Goal: Transaction & Acquisition: Purchase product/service

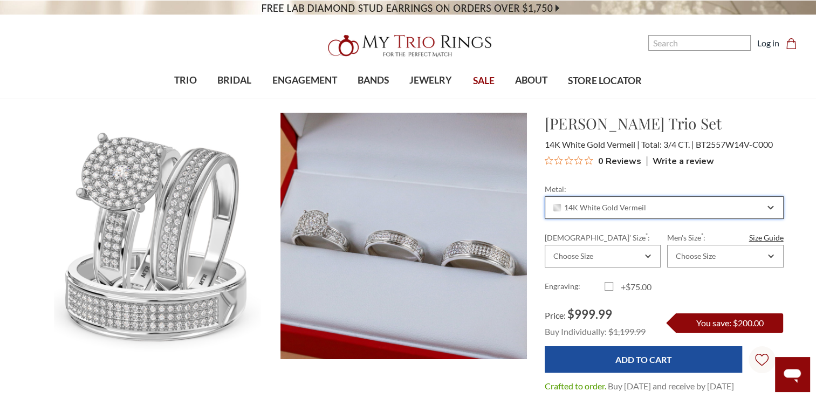
click at [763, 212] on div "14K White Gold Vermeil" at bounding box center [664, 207] width 239 height 23
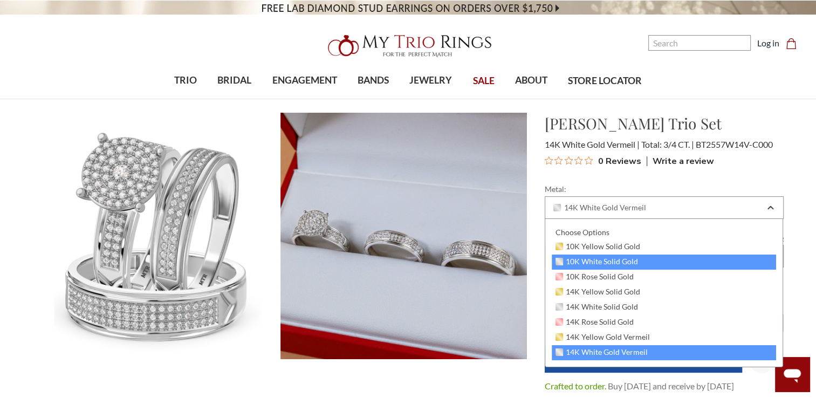
click at [645, 260] on div "10K White Solid Gold" at bounding box center [664, 261] width 225 height 15
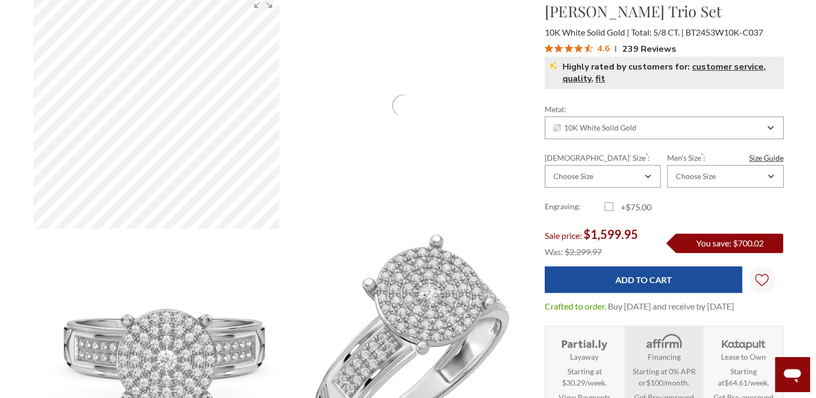
scroll to position [431, 0]
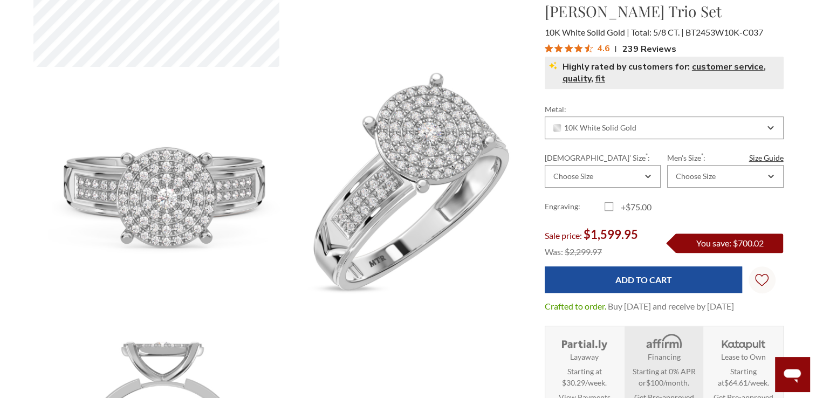
select select "US"
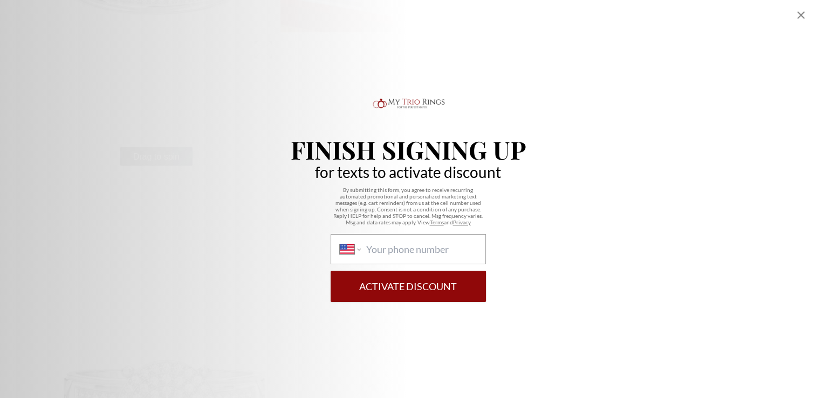
scroll to position [323, 0]
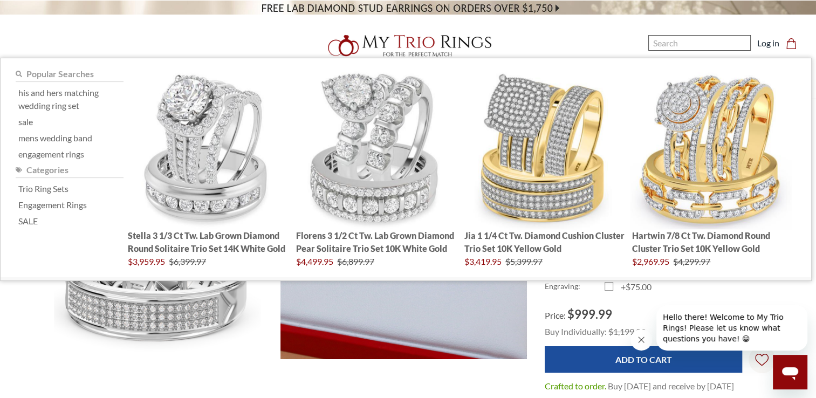
click at [726, 49] on input "Search" at bounding box center [699, 43] width 102 height 16
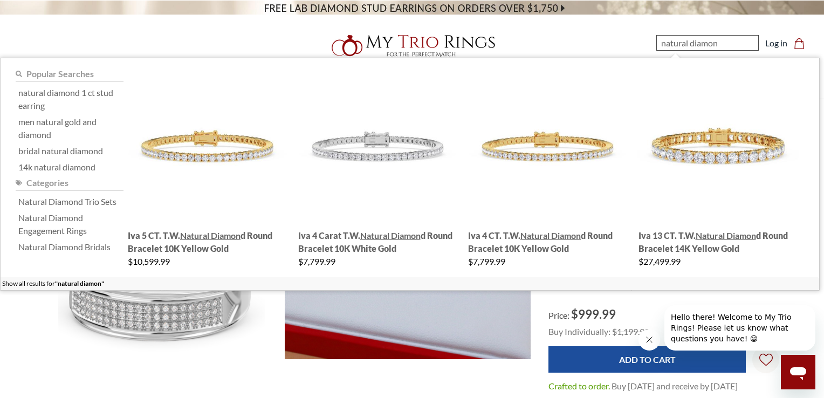
type input "natural diamong"
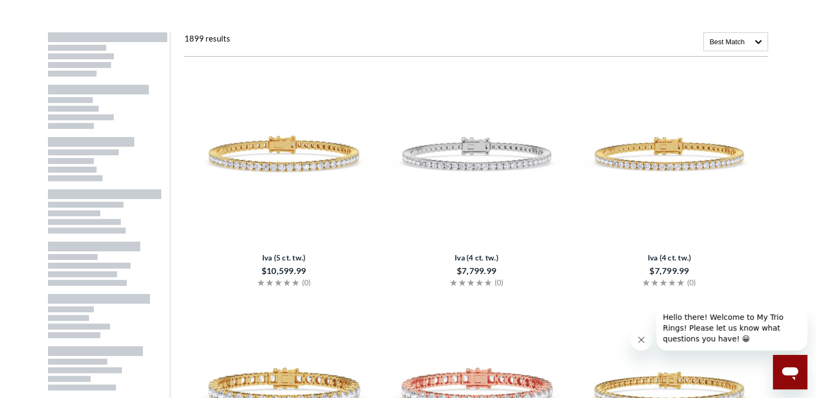
scroll to position [162, 0]
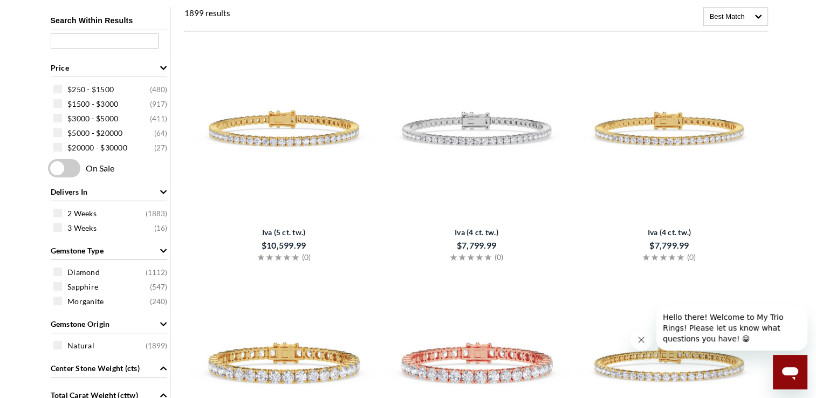
select select "US"
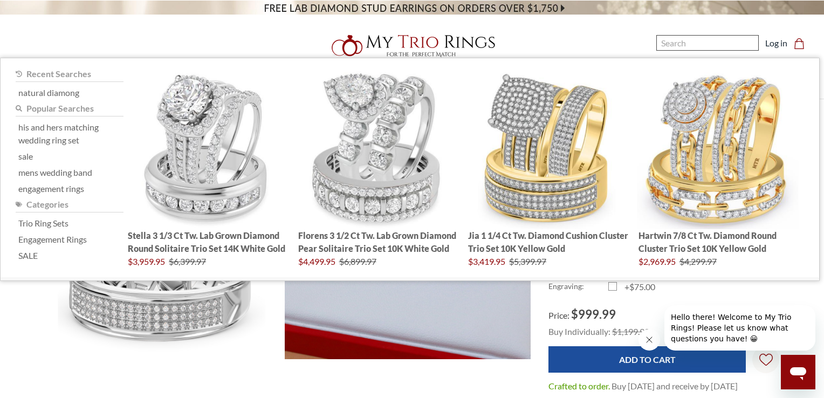
click at [689, 42] on input "Search" at bounding box center [707, 43] width 102 height 16
click at [53, 99] on div "natural diamong" at bounding box center [70, 93] width 108 height 16
type input "natural diamong"
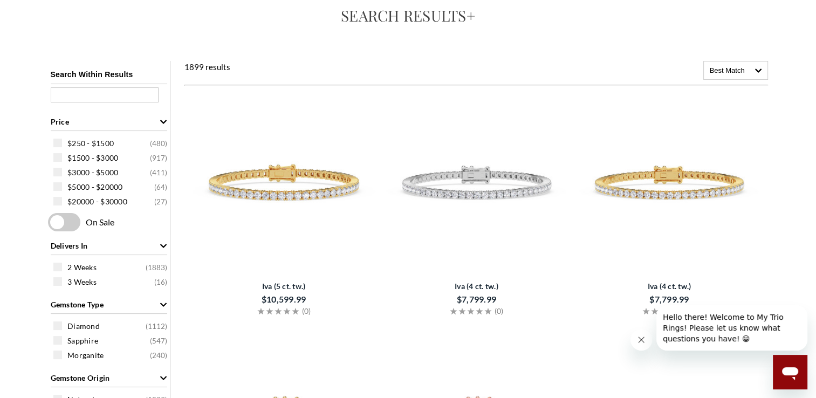
select select "US"
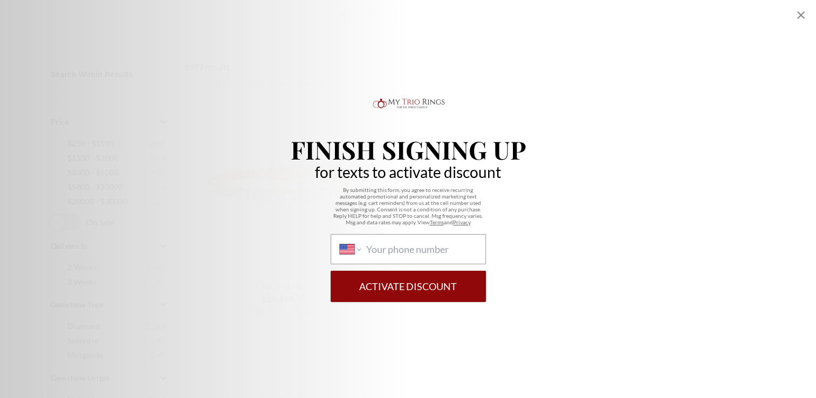
scroll to position [162, 0]
click at [431, 252] on input "International Afghanistan Åland Islands Albania Algeria American Samoa Andorra …" at bounding box center [421, 249] width 111 height 12
type input "(480) 276-8508"
click at [331, 271] on button "Activate Discount" at bounding box center [408, 286] width 155 height 31
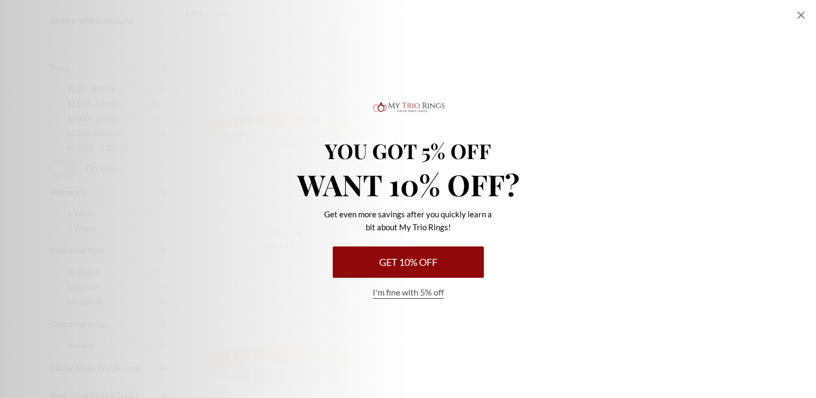
click at [408, 266] on button "Get 10% Off" at bounding box center [408, 261] width 151 height 31
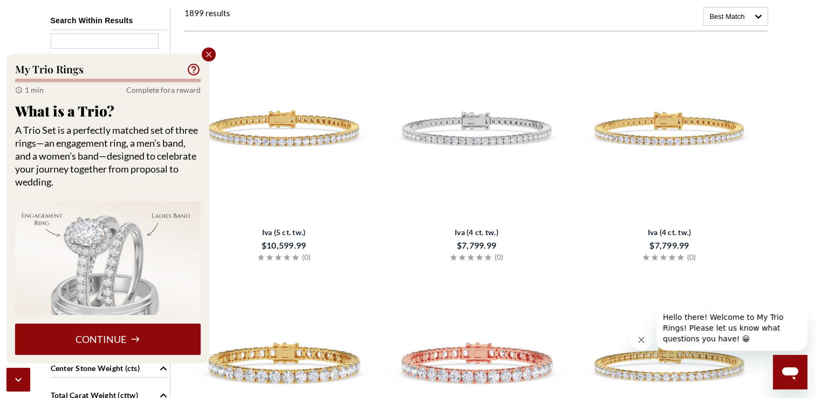
click at [209, 56] on icon "Close popup" at bounding box center [209, 55] width 10 height 10
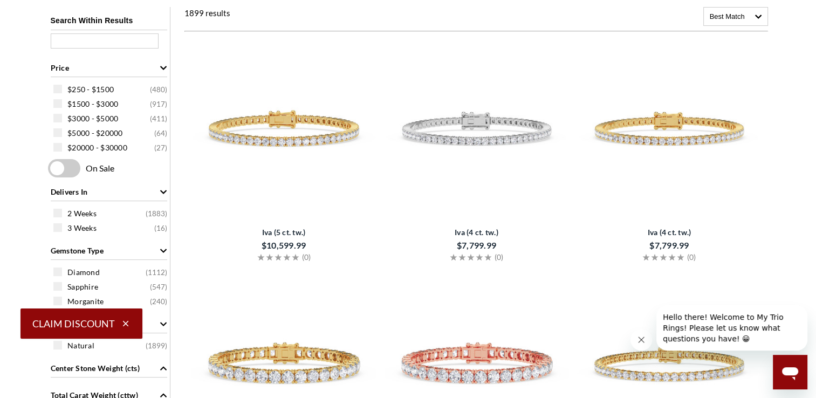
click at [127, 324] on icon "button" at bounding box center [126, 324] width 10 height 10
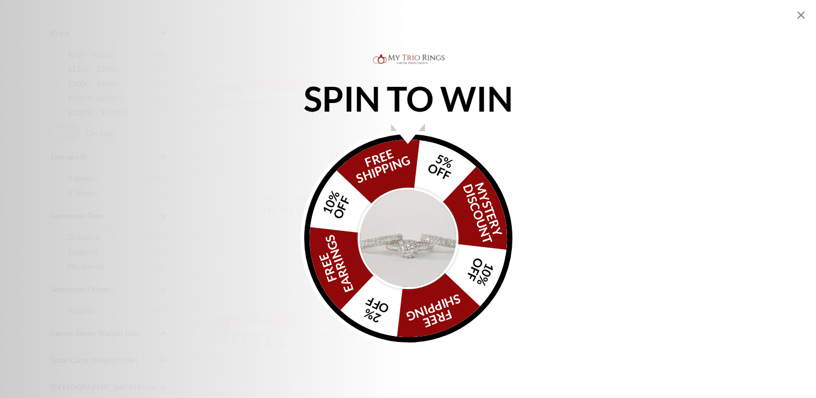
scroll to position [216, 0]
click at [405, 128] on div "Alia popup" at bounding box center [407, 134] width 33 height 20
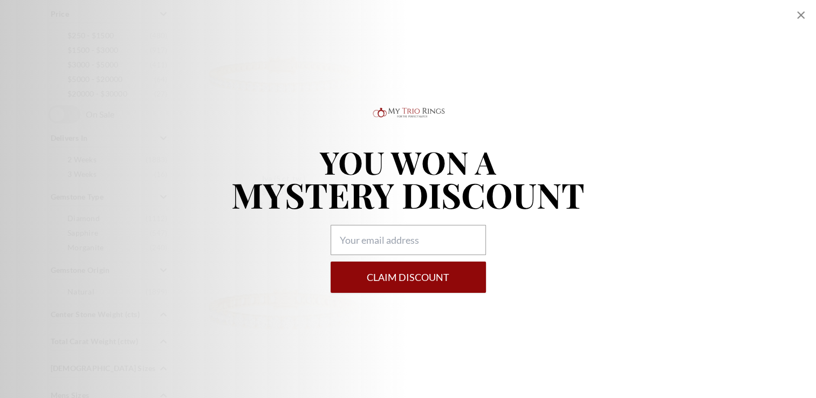
click at [377, 162] on p "YOU WON A" at bounding box center [407, 161] width 353 height 31
click at [371, 240] on input "Alia popup" at bounding box center [408, 240] width 155 height 30
type input "[EMAIL_ADDRESS][DOMAIN_NAME]"
click at [390, 274] on button "Claim DISCOUNT" at bounding box center [408, 276] width 155 height 31
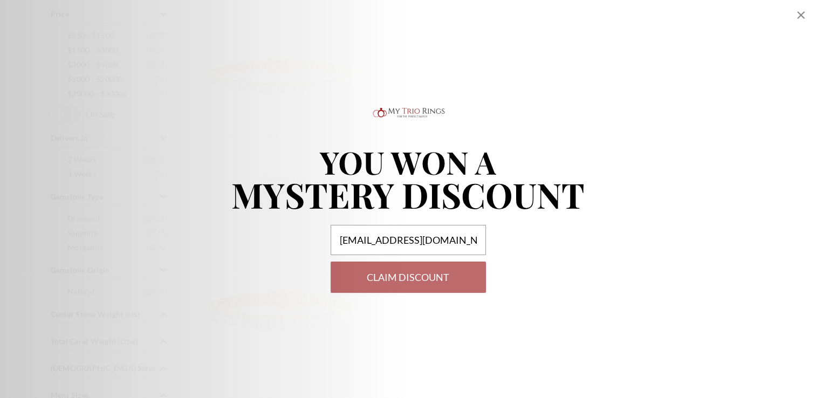
select select "US"
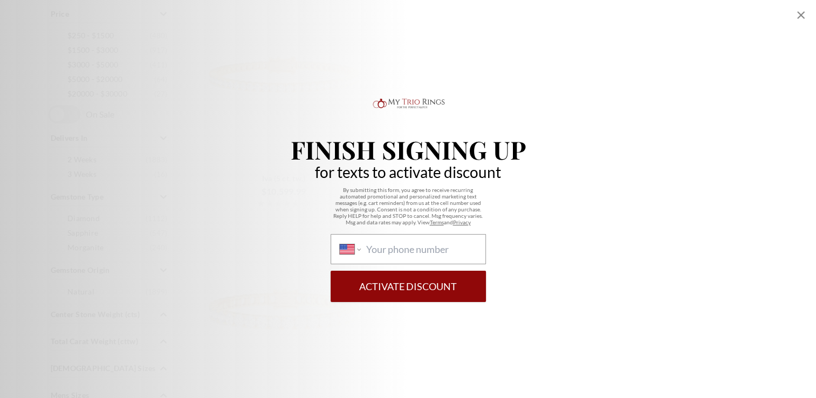
click at [393, 258] on div "International Afghanistan Åland Islands Albania Algeria American Samoa Andorra …" at bounding box center [408, 249] width 155 height 30
click at [361, 255] on select "International Afghanistan Åland Islands Albania Algeria American Samoa Andorra …" at bounding box center [350, 249] width 21 height 12
click at [394, 254] on input "International Afghanistan Åland Islands Albania Algeria American Samoa Andorra …" at bounding box center [421, 249] width 111 height 12
type input "(480) 276-8508"
click at [408, 291] on button "Activate Discount" at bounding box center [408, 286] width 155 height 31
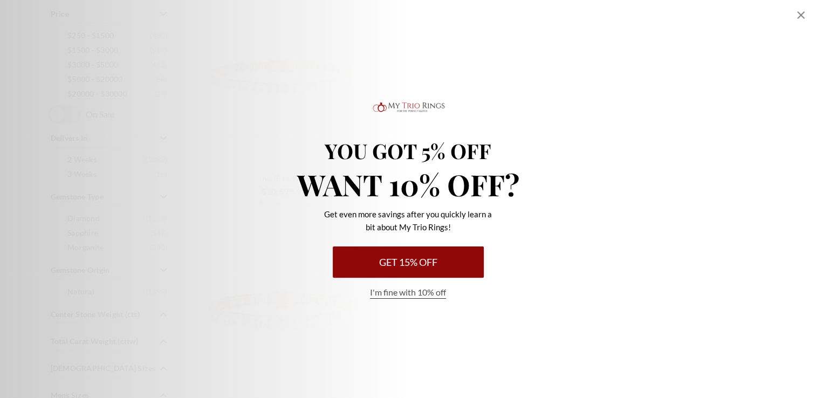
click at [414, 258] on button "Get 15% Off" at bounding box center [408, 261] width 151 height 31
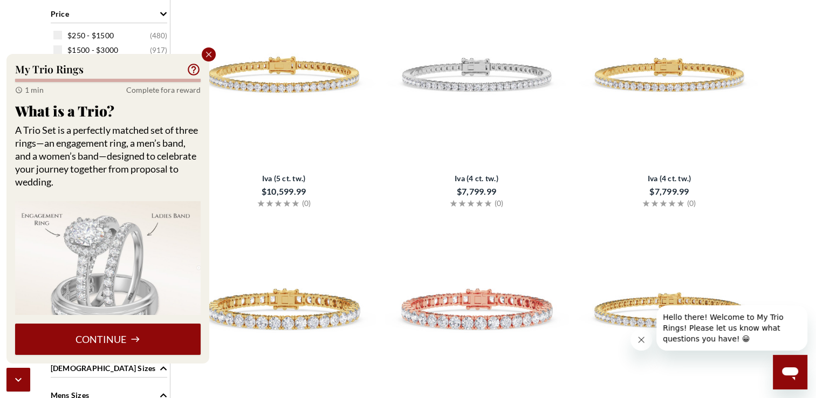
click at [112, 343] on button "Continue" at bounding box center [107, 338] width 185 height 31
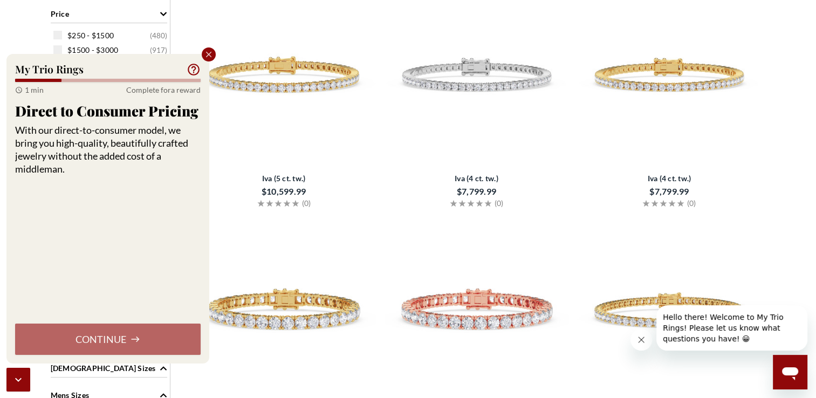
click at [209, 53] on icon "Close popup" at bounding box center [209, 55] width 6 height 6
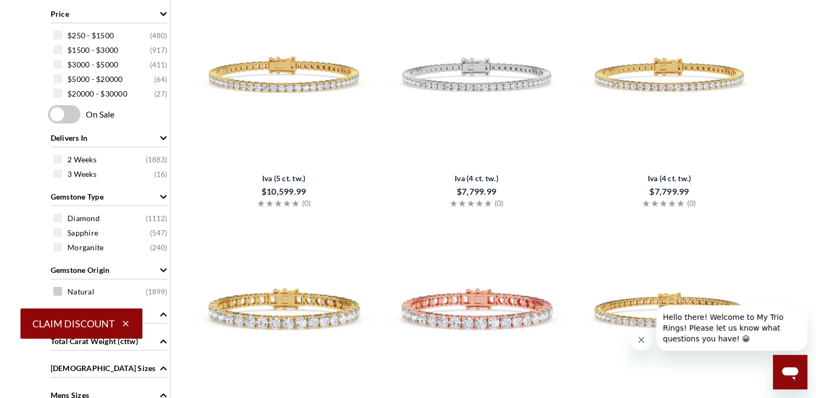
click at [60, 291] on span at bounding box center [57, 291] width 9 height 9
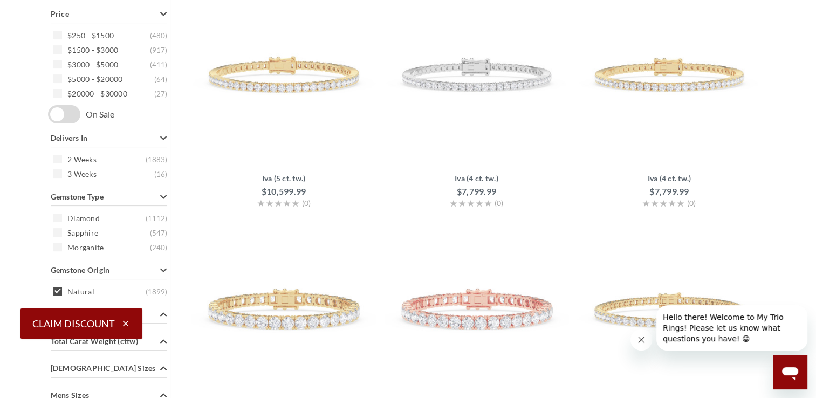
scroll to position [168, 0]
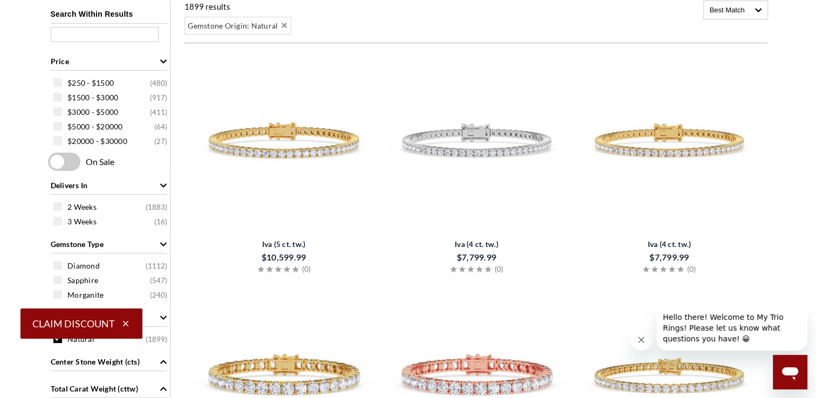
drag, startPoint x: 641, startPoint y: 341, endPoint x: 1282, endPoint y: 663, distance: 717.3
click at [641, 341] on icon "Close message from company" at bounding box center [641, 339] width 9 height 9
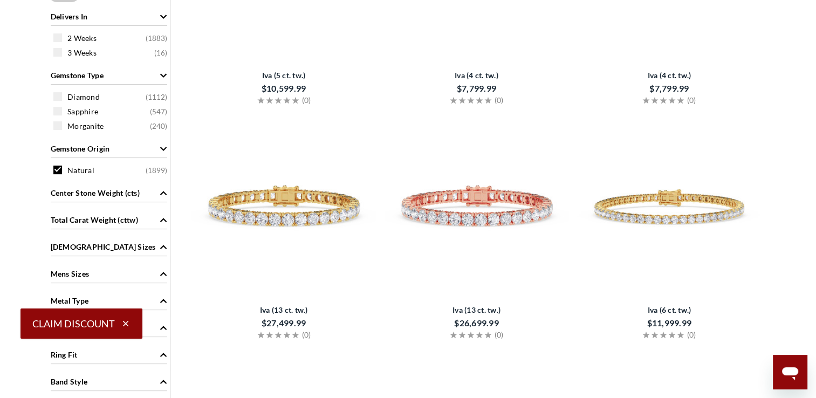
scroll to position [222, 0]
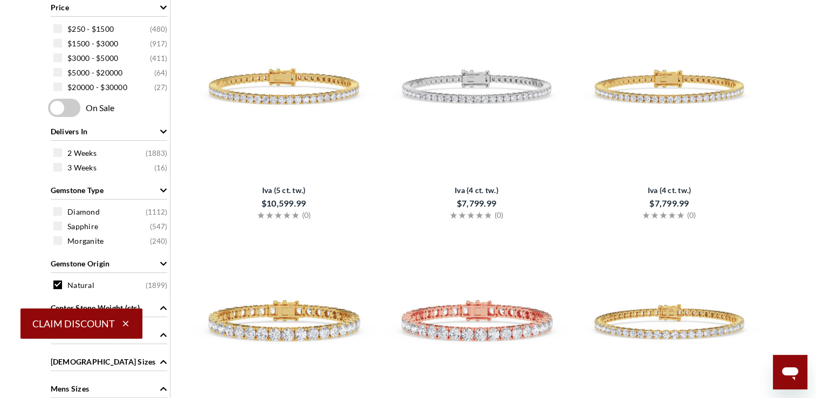
click at [127, 328] on icon "button" at bounding box center [126, 324] width 10 height 10
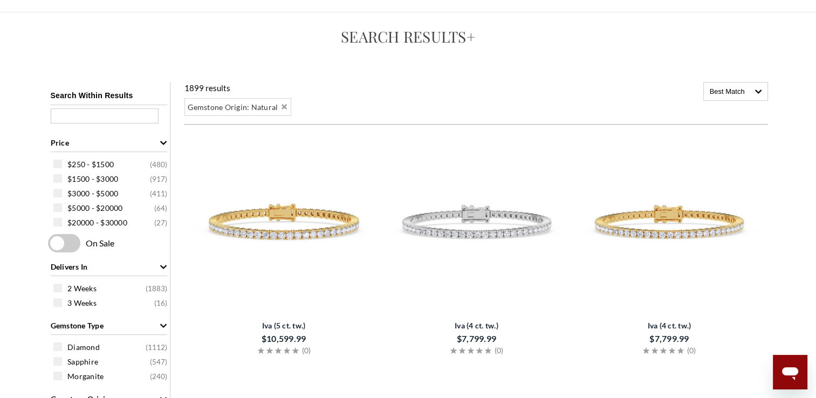
scroll to position [6, 0]
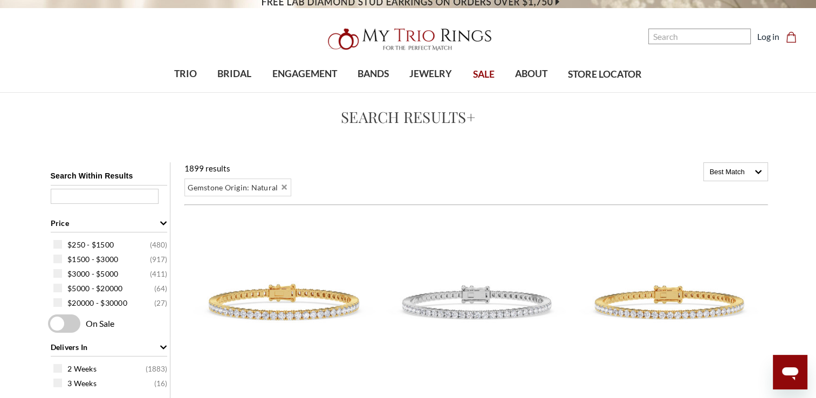
click at [87, 193] on input "text" at bounding box center [105, 196] width 108 height 15
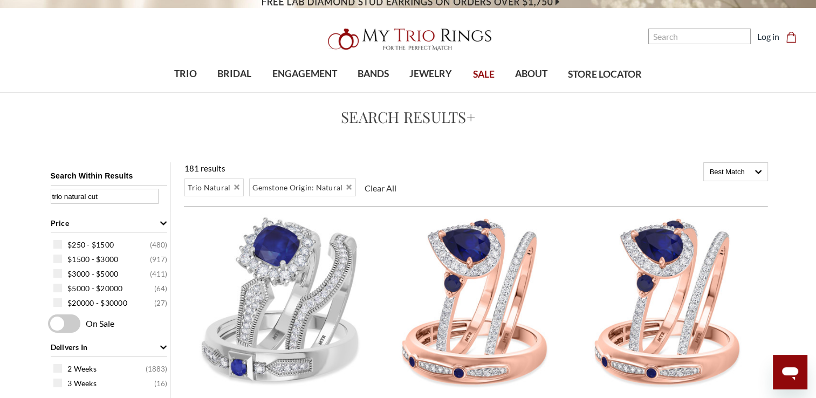
type input "trio natural cut"
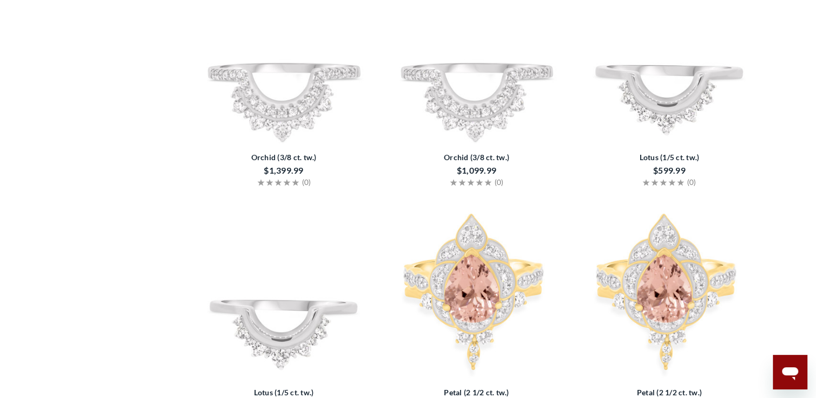
scroll to position [1678, 0]
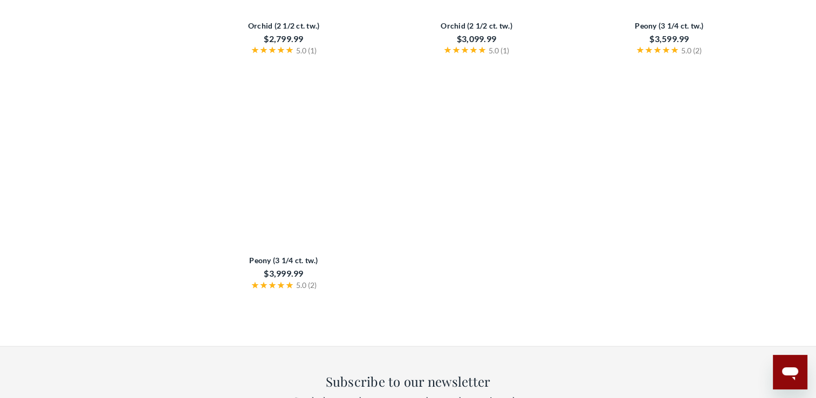
select select "US"
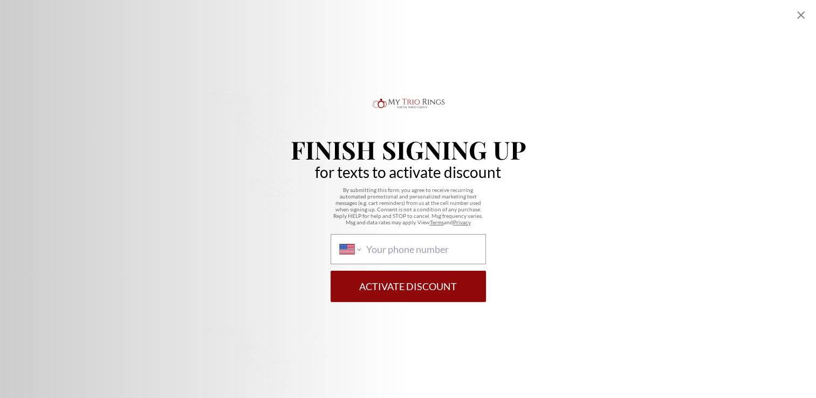
scroll to position [1624, 0]
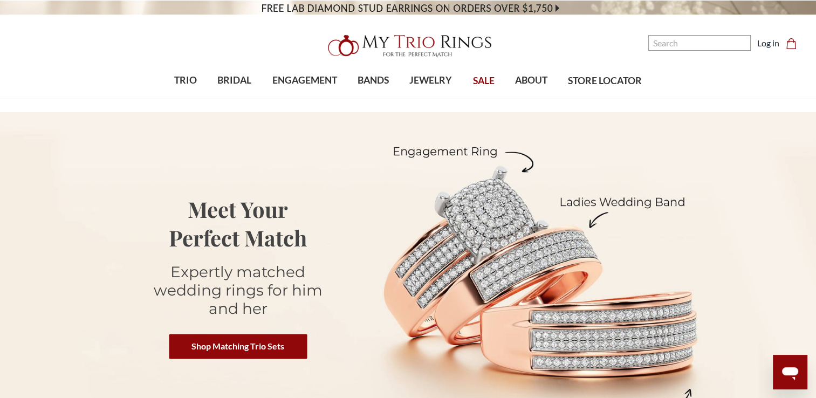
click at [773, 49] on ul "Search Search Search Log in Cart Cart 0" at bounding box center [724, 43] width 158 height 16
click at [772, 44] on link "Log in" at bounding box center [768, 43] width 22 height 13
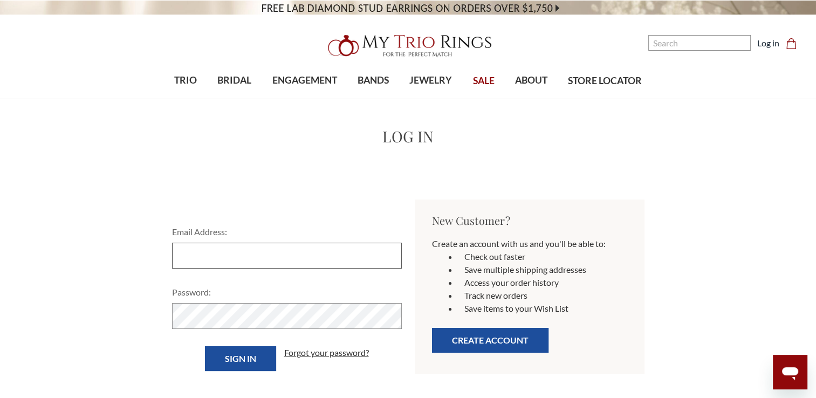
click at [212, 251] on input "Email Address:" at bounding box center [287, 256] width 230 height 26
type input "[EMAIL_ADDRESS][DOMAIN_NAME]"
click at [210, 331] on form "Email Address: lashae91@hotmail.com Password: Sign in Forgot your password?" at bounding box center [287, 298] width 243 height 146
click at [205, 346] on input "Sign in" at bounding box center [240, 358] width 71 height 25
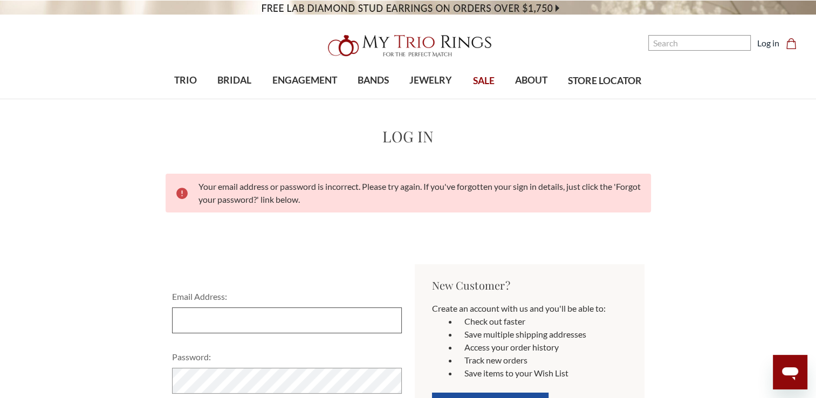
click at [232, 329] on input "Email Address:" at bounding box center [287, 320] width 230 height 26
type input "[EMAIL_ADDRESS][DOMAIN_NAME]"
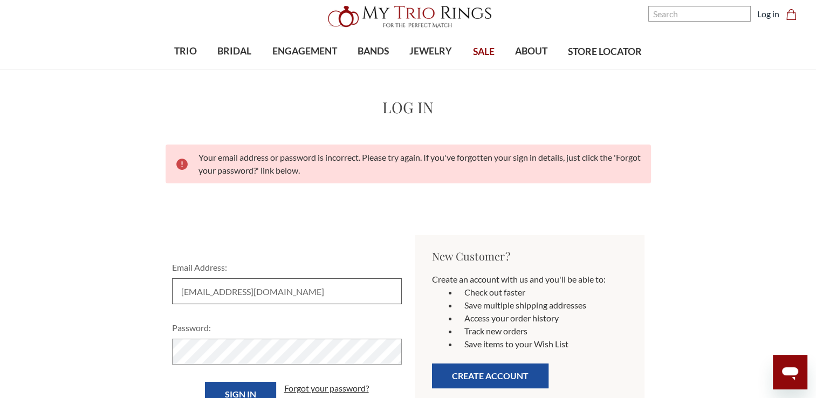
scroll to position [54, 0]
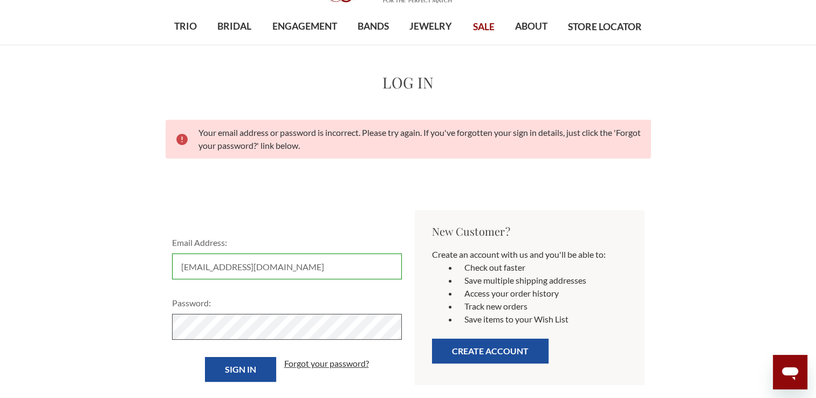
click at [205, 357] on input "Sign in" at bounding box center [240, 369] width 71 height 25
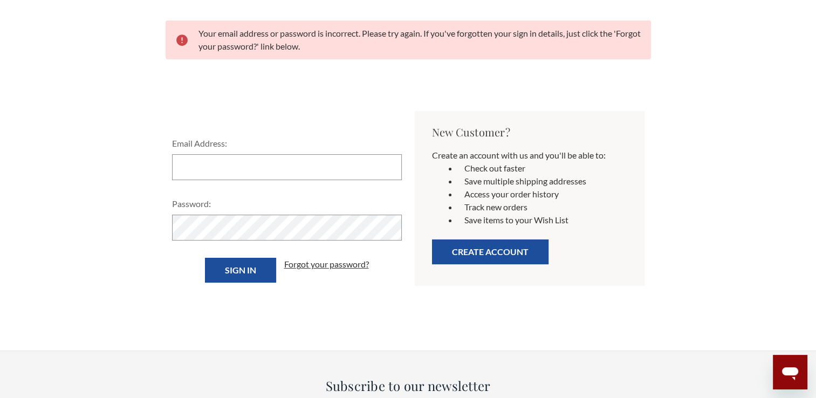
scroll to position [162, 0]
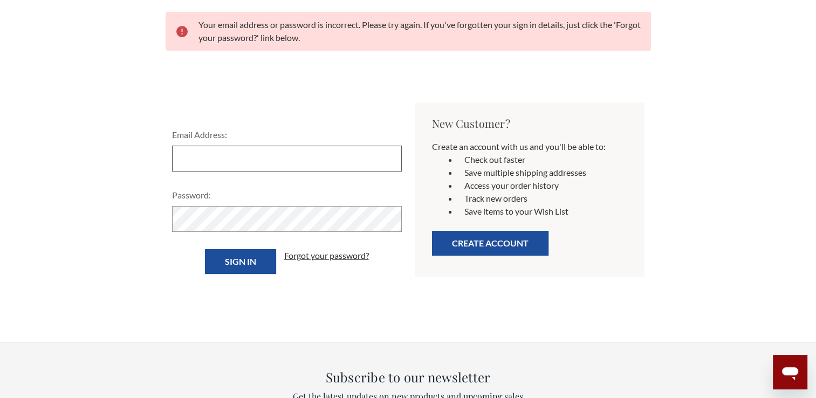
click at [222, 152] on input "Email Address:" at bounding box center [287, 159] width 230 height 26
click at [280, 150] on input "[EMAIL_ADDRESS][DOMAIN_NAME]" at bounding box center [287, 159] width 230 height 26
type input "[EMAIL_ADDRESS][DOMAIN_NAME]"
click at [205, 249] on input "Sign in" at bounding box center [240, 261] width 71 height 25
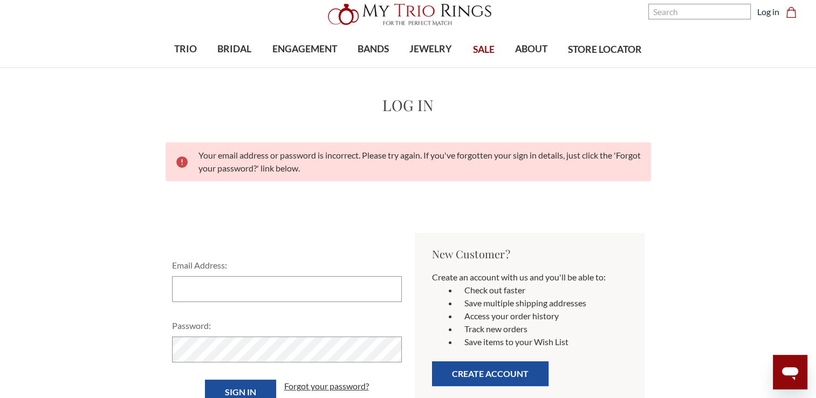
scroll to position [162, 0]
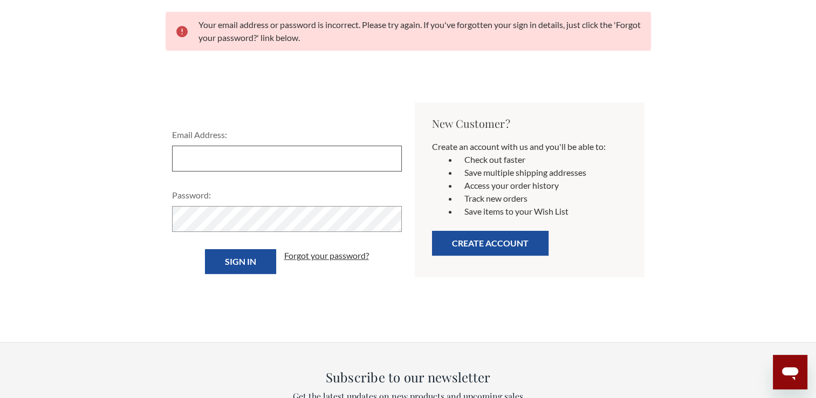
drag, startPoint x: 236, startPoint y: 152, endPoint x: 239, endPoint y: 167, distance: 15.0
click at [235, 154] on input "Email Address:" at bounding box center [287, 159] width 230 height 26
type input "[EMAIL_ADDRESS][DOMAIN_NAME]"
click at [205, 249] on input "Sign in" at bounding box center [240, 261] width 71 height 25
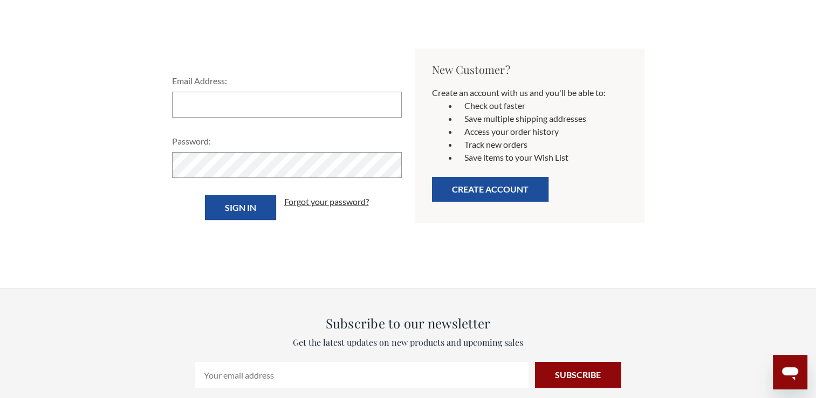
click at [312, 212] on div "Sign in Forgot your password?" at bounding box center [287, 207] width 230 height 25
click at [316, 204] on link "Forgot your password?" at bounding box center [326, 201] width 85 height 13
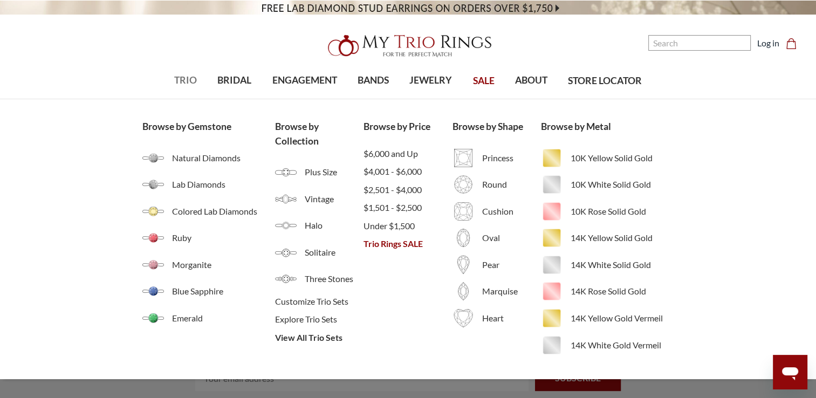
click at [185, 79] on span "TRIO" at bounding box center [185, 80] width 23 height 14
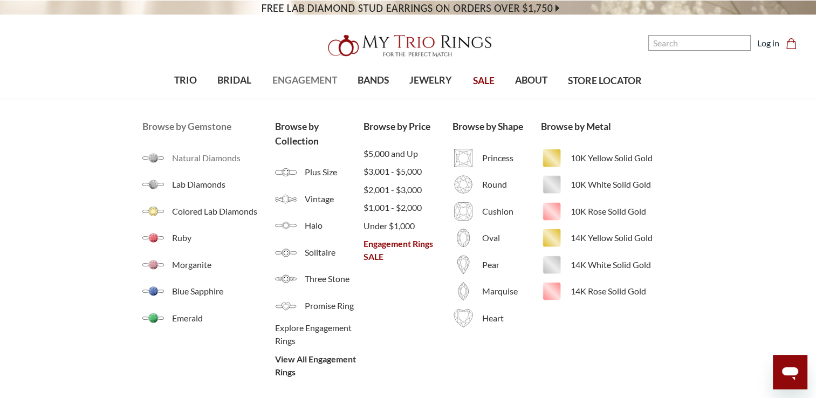
click at [192, 157] on span "Natural Diamonds" at bounding box center [223, 158] width 103 height 13
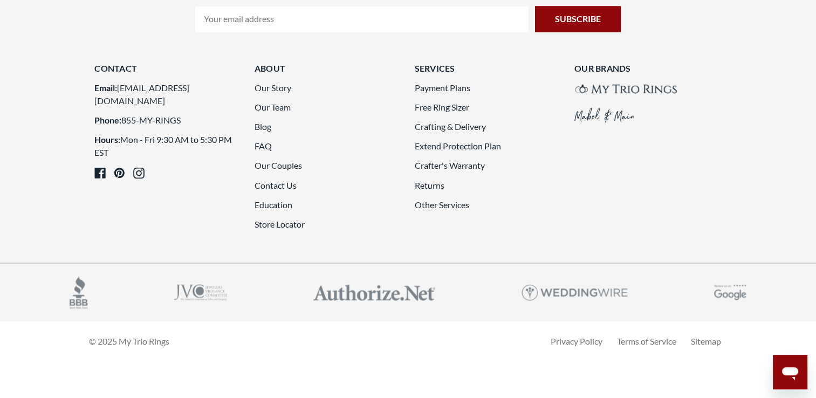
scroll to position [2642, 0]
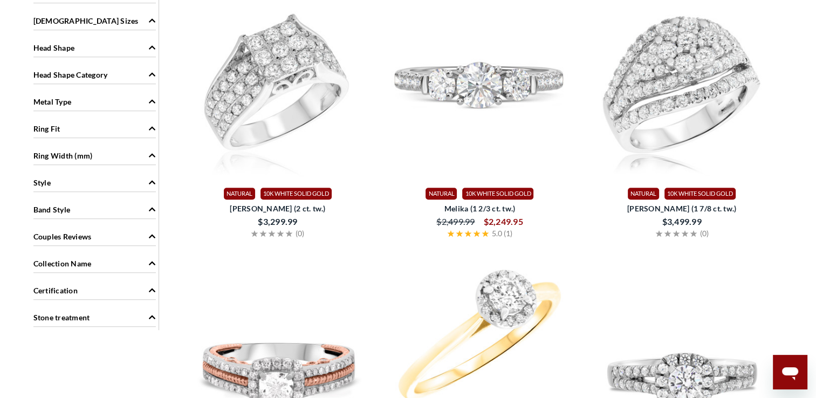
scroll to position [648, 0]
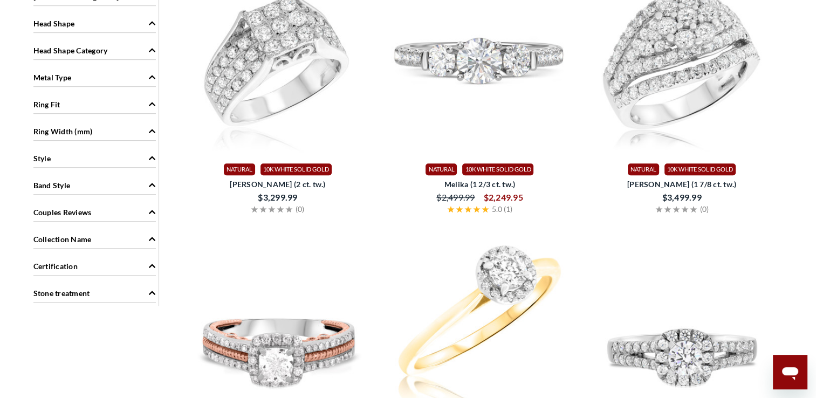
click at [149, 210] on icon "Couples Reviews" at bounding box center [152, 212] width 8 height 8
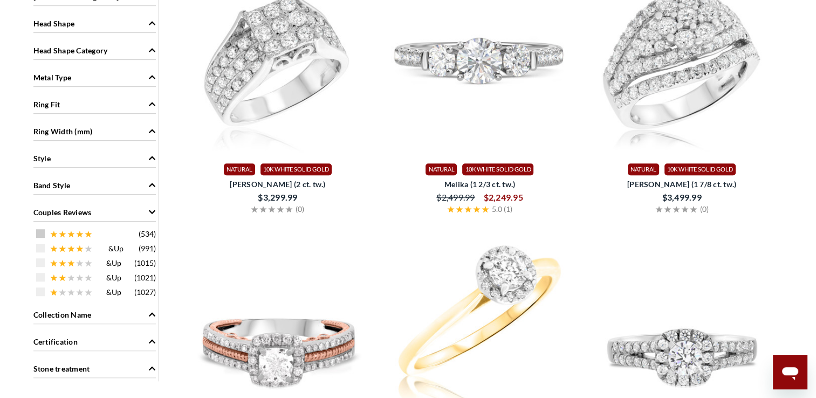
click at [42, 229] on span at bounding box center [40, 233] width 9 height 9
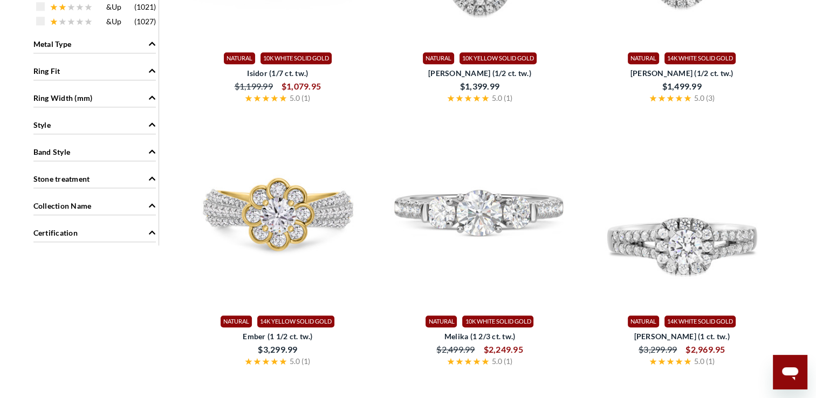
scroll to position [809, 0]
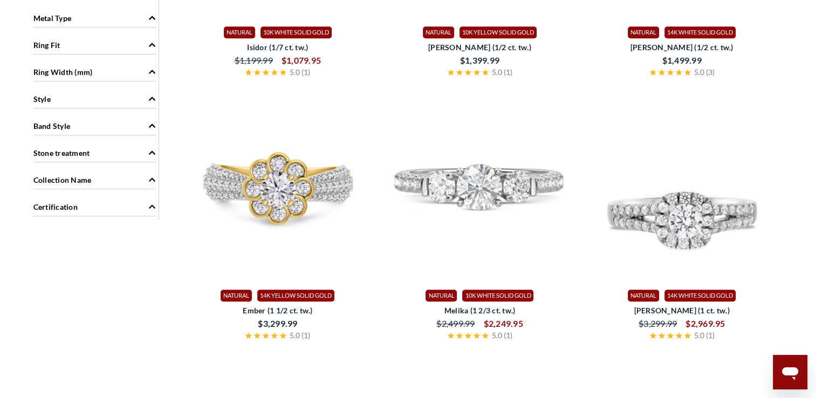
click at [149, 203] on icon "Certification" at bounding box center [152, 207] width 8 height 8
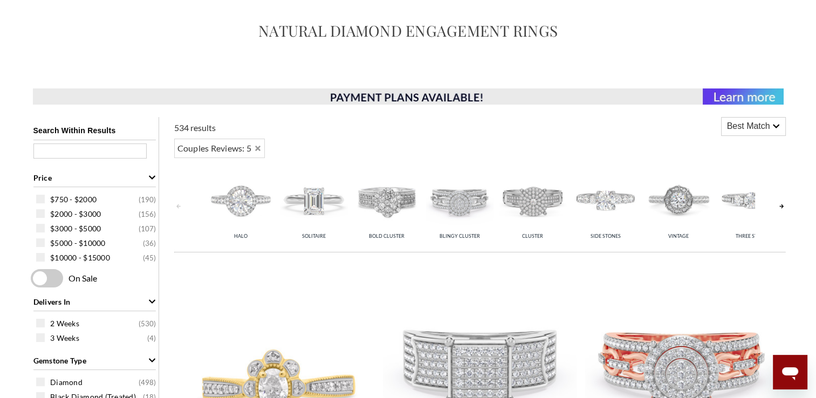
scroll to position [108, 0]
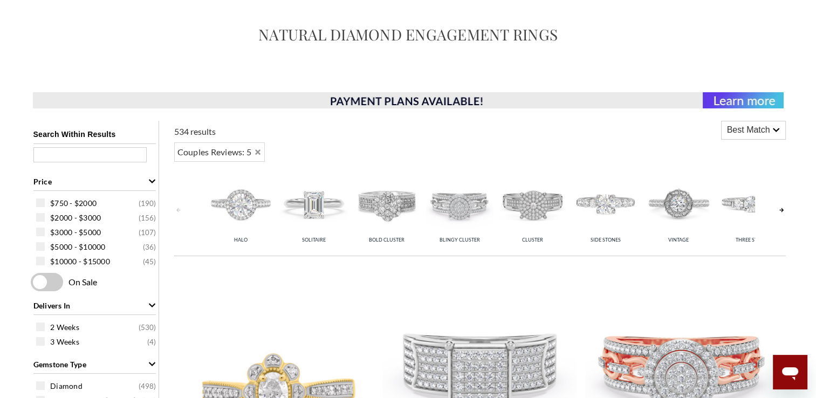
click at [776, 129] on icon at bounding box center [776, 130] width 8 height 8
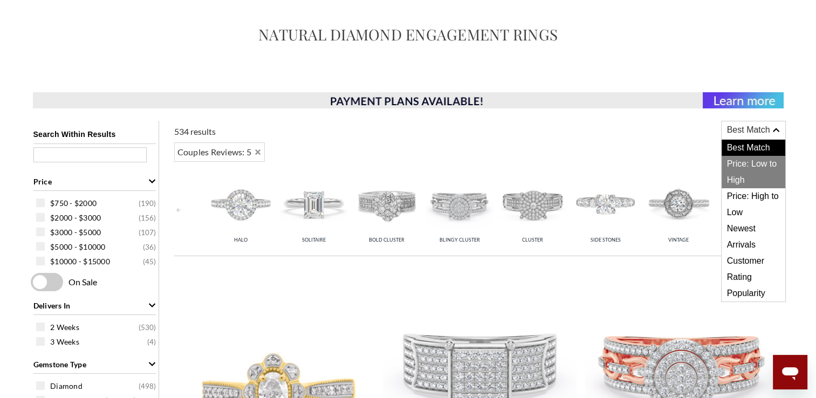
click at [762, 162] on span "Price: Low to High" at bounding box center [753, 172] width 64 height 32
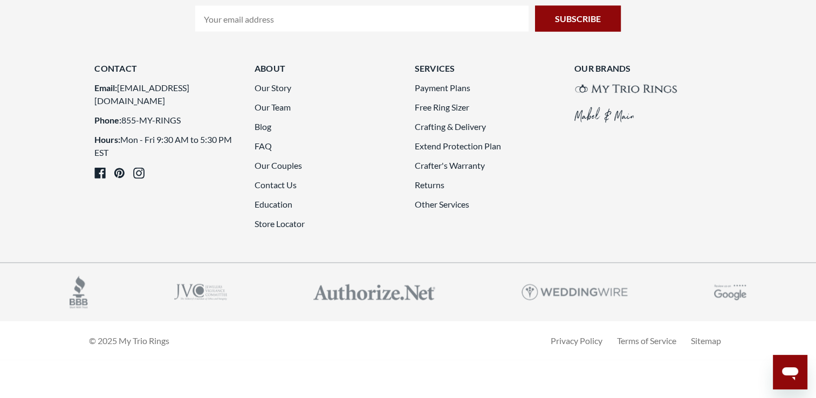
scroll to position [2696, 0]
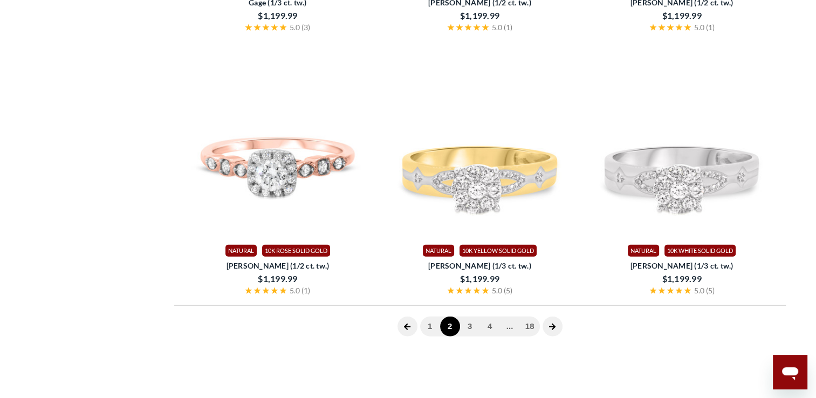
scroll to position [216, 0]
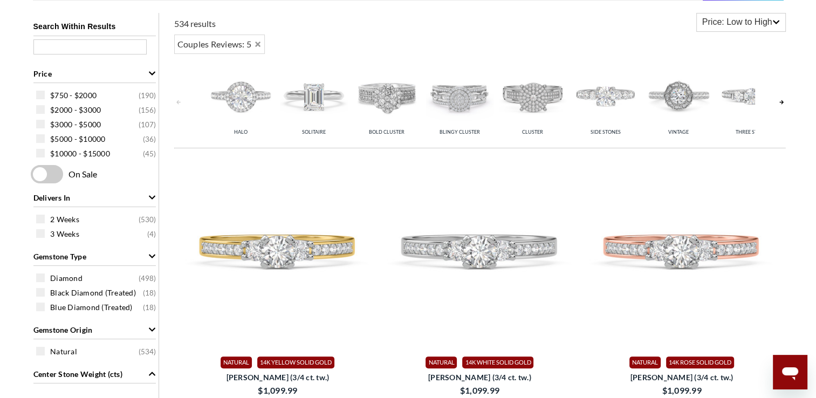
click at [395, 97] on img at bounding box center [386, 95] width 67 height 67
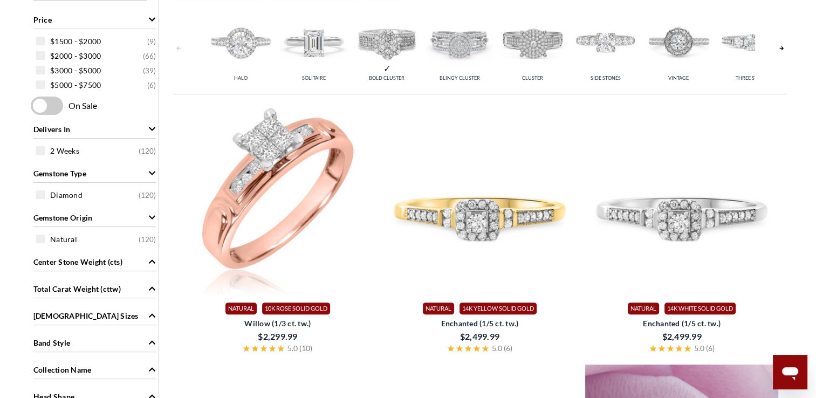
scroll to position [216, 0]
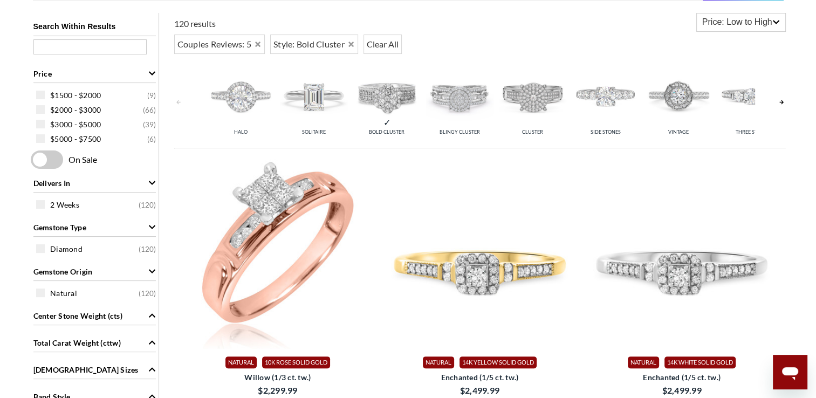
click at [524, 93] on img at bounding box center [532, 95] width 67 height 67
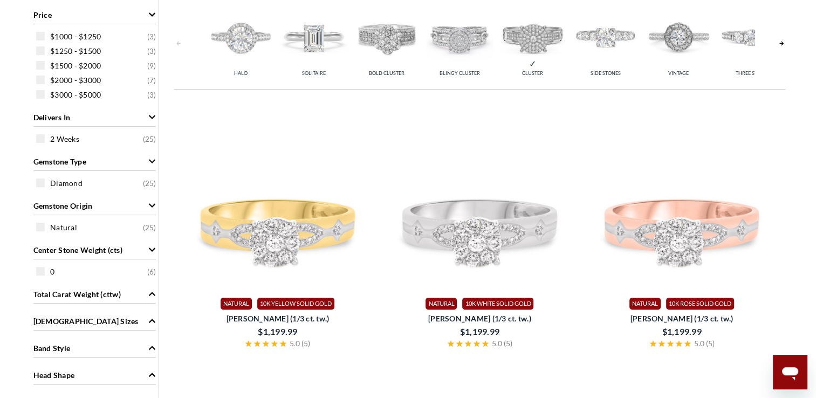
scroll to position [270, 0]
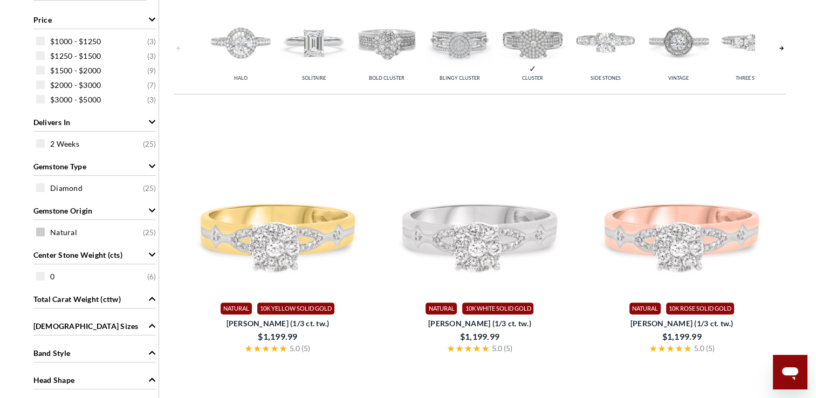
click at [42, 233] on span at bounding box center [40, 232] width 9 height 9
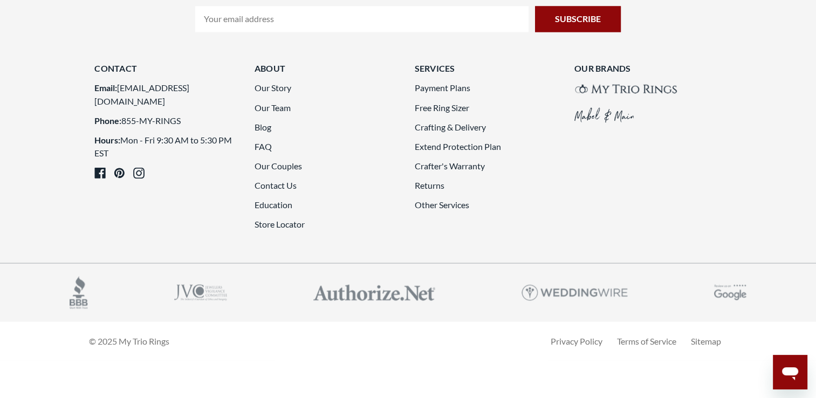
scroll to position [1672, 0]
